Goal: Task Accomplishment & Management: Manage account settings

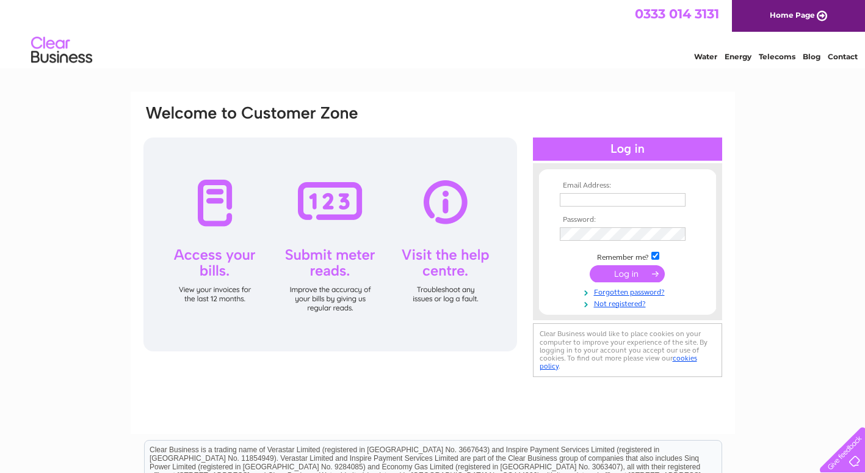
type input "[EMAIL_ADDRESS][DOMAIN_NAME]"
click at [624, 277] on input "submit" at bounding box center [627, 273] width 75 height 17
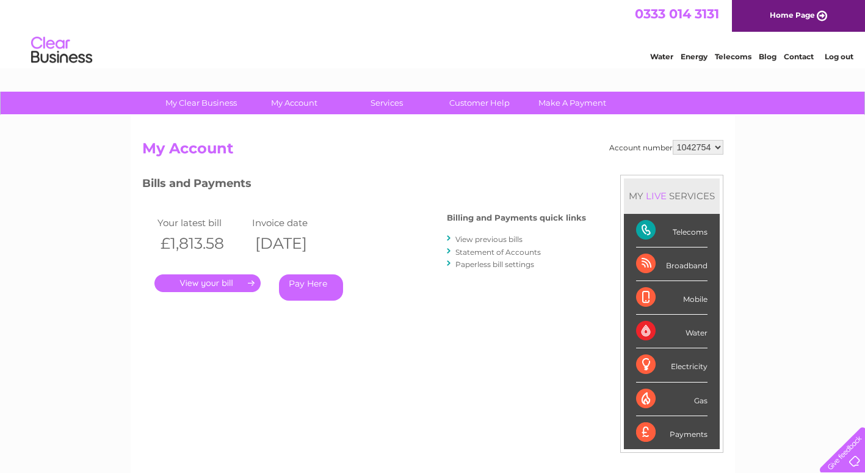
click at [474, 240] on link "View previous bills" at bounding box center [488, 238] width 67 height 9
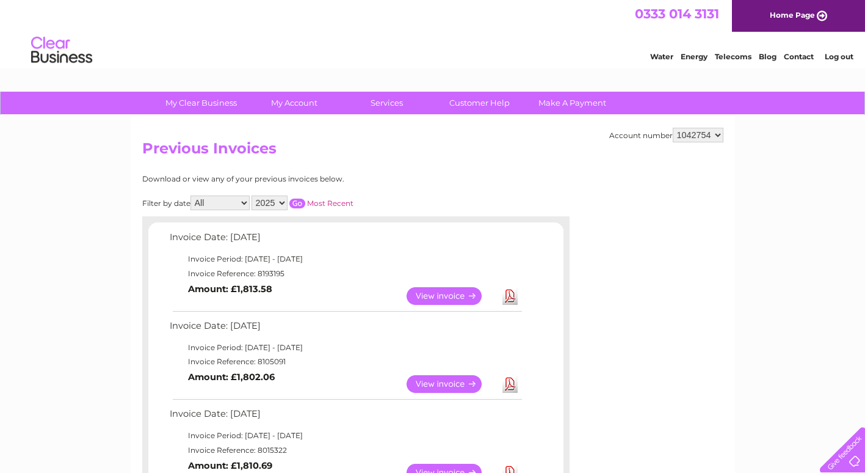
click at [509, 385] on link "Download" at bounding box center [509, 384] width 15 height 18
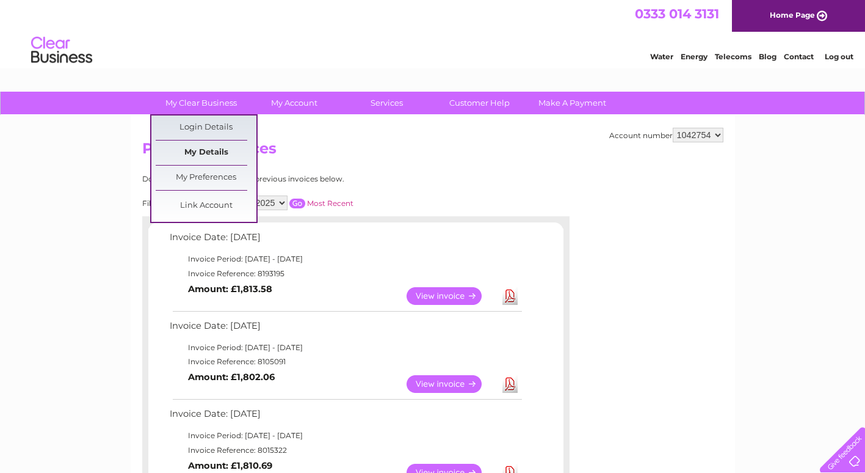
click at [206, 152] on link "My Details" at bounding box center [206, 152] width 101 height 24
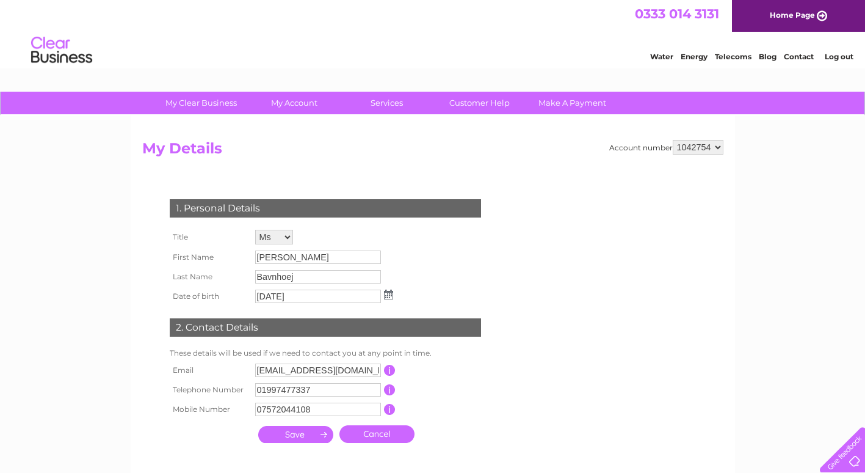
click at [287, 239] on select "Mr Mrs Ms Miss Dr Rev Prof Other" at bounding box center [274, 237] width 38 height 15
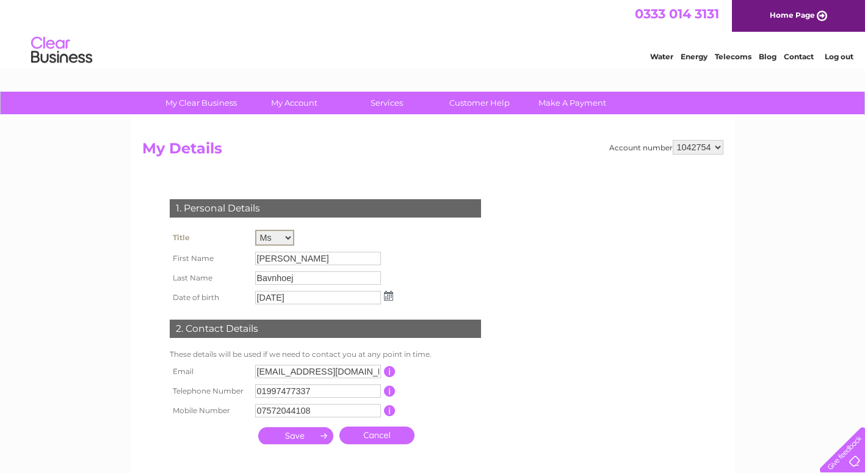
select select "Mrs"
click at [255, 230] on select "Mr Mrs Ms Miss Dr Rev Prof Other" at bounding box center [274, 238] width 39 height 16
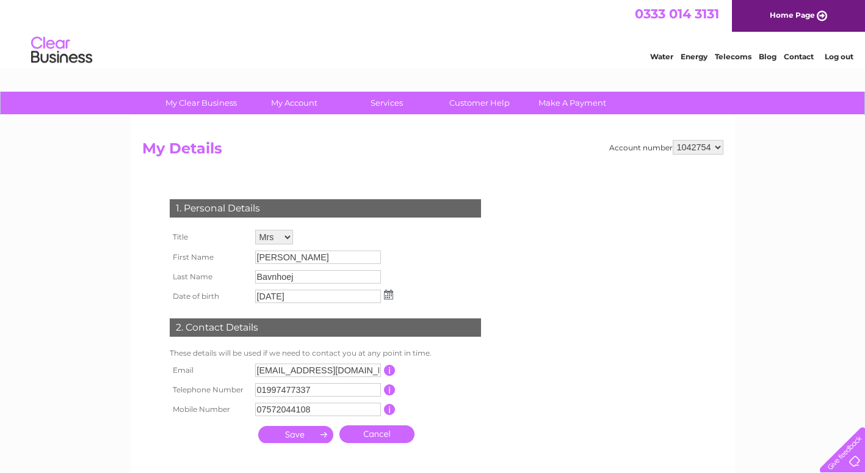
click at [297, 267] on tbody "Title Mr Mrs Ms Miss Dr Rev Prof Other First Name Heidi Last Name Bavnhoej Date…" at bounding box center [282, 265] width 230 height 79
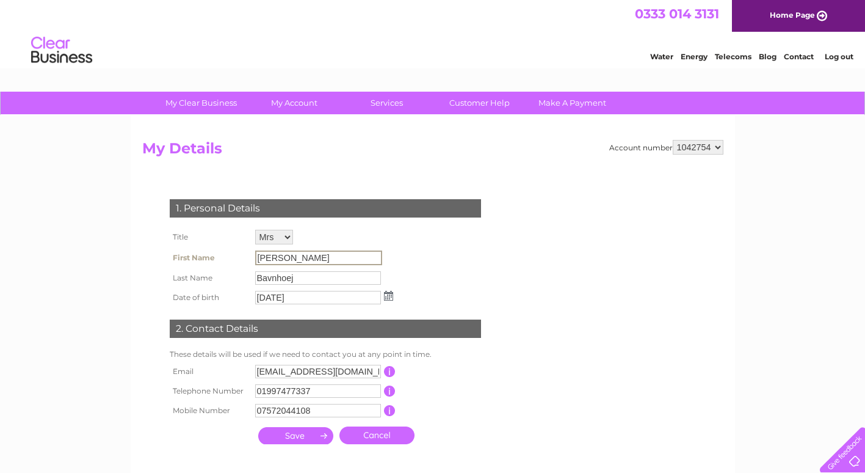
click at [297, 260] on input "Heidi" at bounding box center [318, 257] width 127 height 15
click at [284, 255] on input "Heidi" at bounding box center [318, 257] width 127 height 15
click at [280, 254] on input "[PERSON_NAME]" at bounding box center [318, 257] width 127 height 15
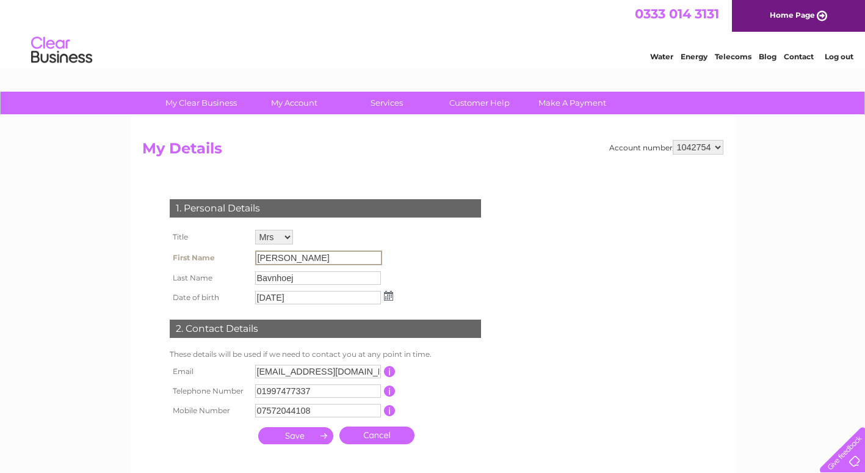
click at [280, 254] on input "[PERSON_NAME]" at bounding box center [318, 257] width 127 height 15
click at [289, 259] on input "[PERSON_NAME]" at bounding box center [318, 257] width 127 height 15
click at [280, 258] on input "[PERSON_NAME]" at bounding box center [318, 257] width 127 height 15
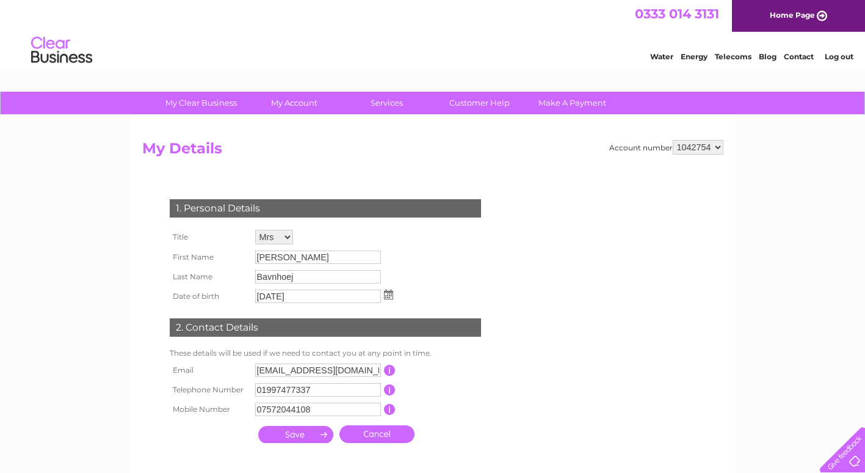
click at [687, 151] on select "1042754 1062215" at bounding box center [698, 147] width 51 height 15
select select "1062215"
click at [673, 140] on select "1042754 1062215" at bounding box center [698, 147] width 51 height 15
click at [694, 145] on select "1042754 1062215" at bounding box center [698, 147] width 51 height 15
select select "1042754"
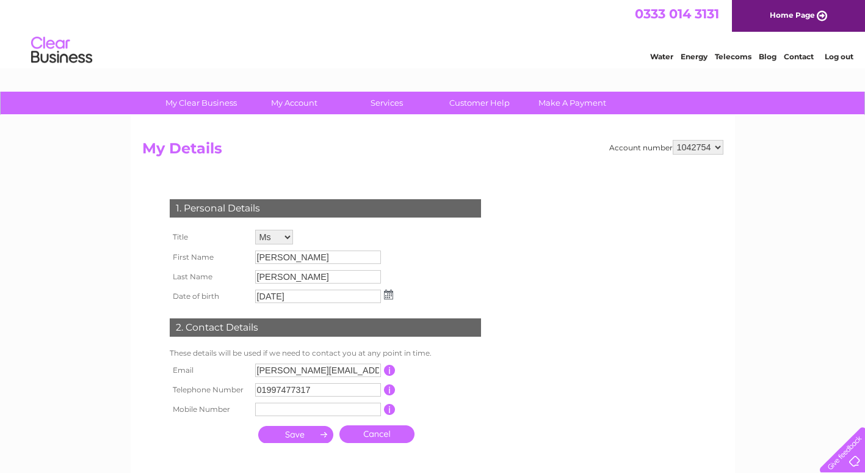
click at [673, 140] on select "1042754 1062215" at bounding box center [698, 147] width 51 height 15
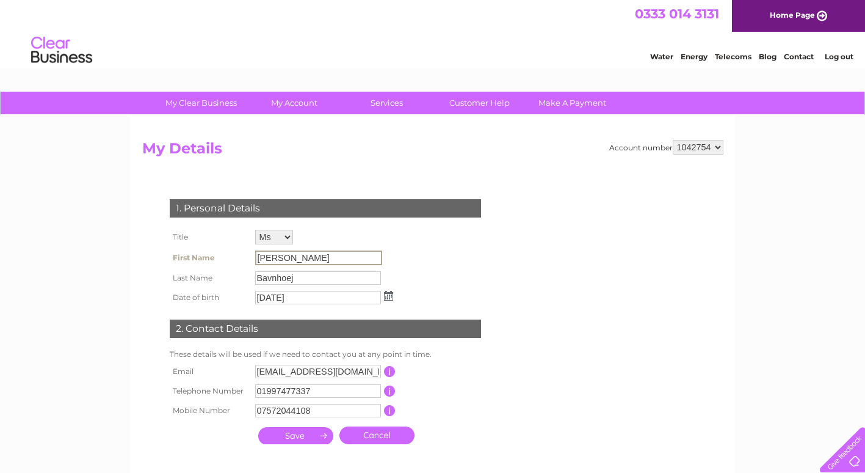
click at [288, 259] on input "[PERSON_NAME]" at bounding box center [318, 257] width 127 height 15
click at [281, 258] on input "[PERSON_NAME]" at bounding box center [318, 257] width 127 height 15
